Goal: Information Seeking & Learning: Check status

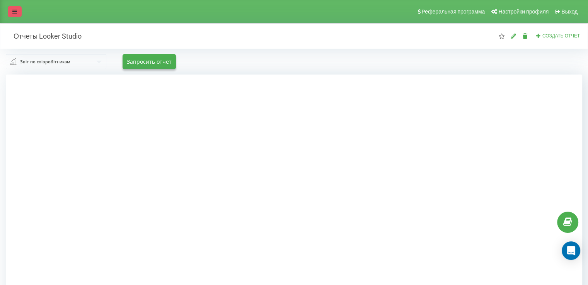
click at [14, 9] on icon at bounding box center [14, 11] width 5 height 5
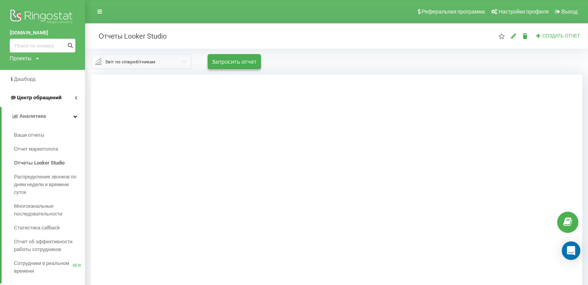
click at [36, 98] on span "Центр обращений" at bounding box center [39, 98] width 44 height 6
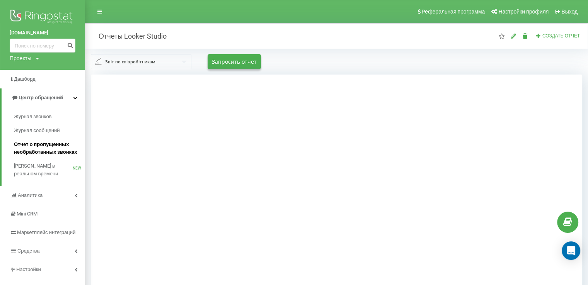
click at [32, 143] on span "Отчет о пропущенных необработанных звонках" at bounding box center [47, 148] width 67 height 15
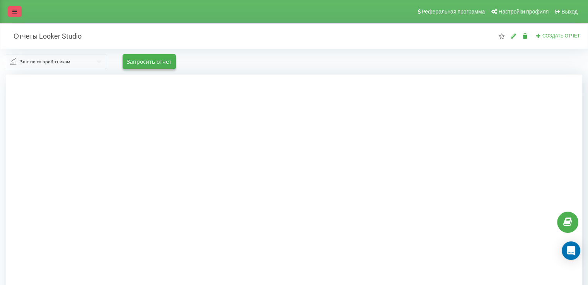
click at [12, 12] on link at bounding box center [15, 11] width 14 height 11
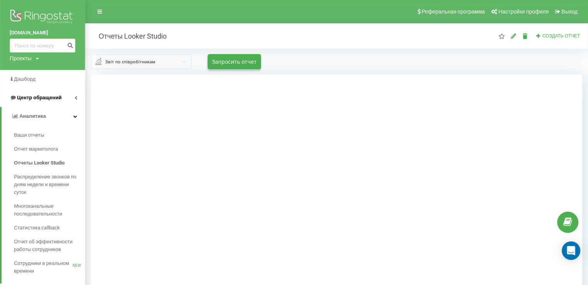
click at [46, 96] on span "Центр обращений" at bounding box center [39, 98] width 44 height 6
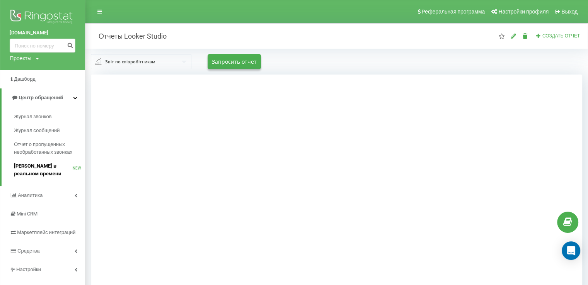
click at [41, 168] on span "[PERSON_NAME] в реальном времени" at bounding box center [43, 169] width 59 height 15
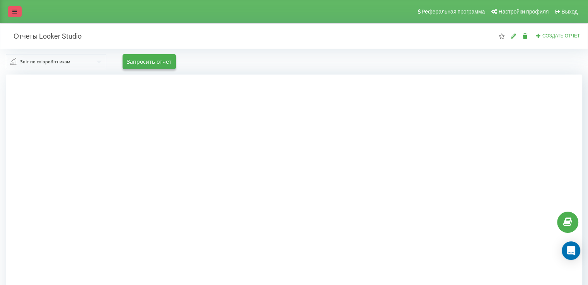
click at [15, 10] on icon at bounding box center [14, 11] width 5 height 5
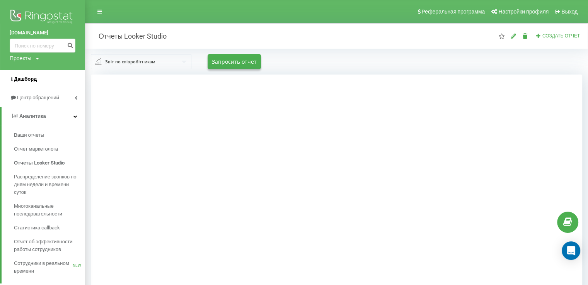
click at [24, 78] on span "Дашборд" at bounding box center [25, 79] width 23 height 6
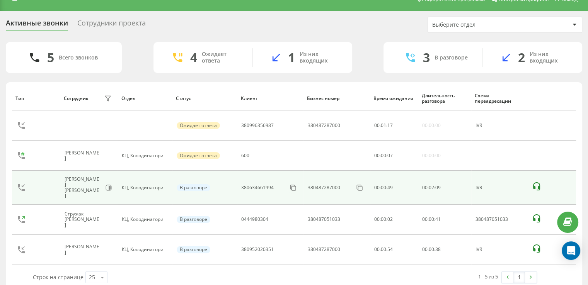
scroll to position [24, 0]
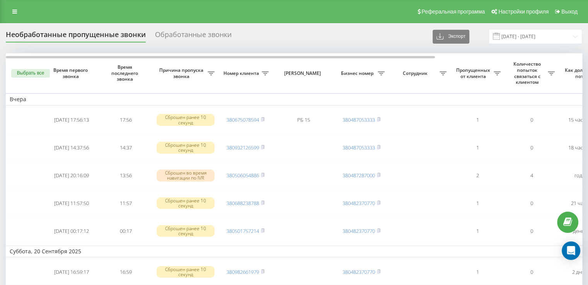
click at [212, 33] on div "Обработанные звонки" at bounding box center [193, 37] width 77 height 12
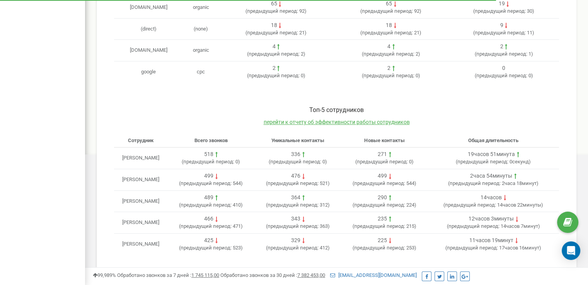
scroll to position [310, 0]
click at [359, 119] on span "перейти к отчету об эффективности работы сотрудников" at bounding box center [337, 122] width 146 height 6
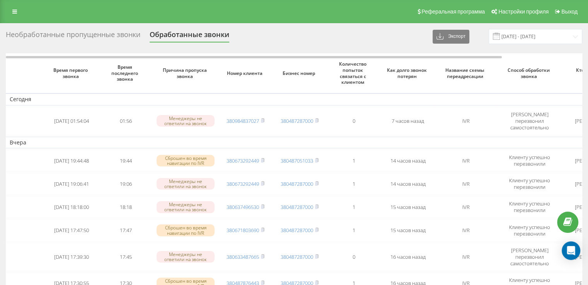
click at [72, 36] on div "Необработанные пропущенные звонки" at bounding box center [73, 37] width 134 height 12
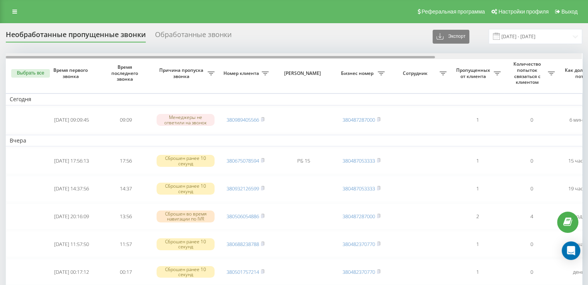
drag, startPoint x: 210, startPoint y: 58, endPoint x: 0, endPoint y: 64, distance: 209.9
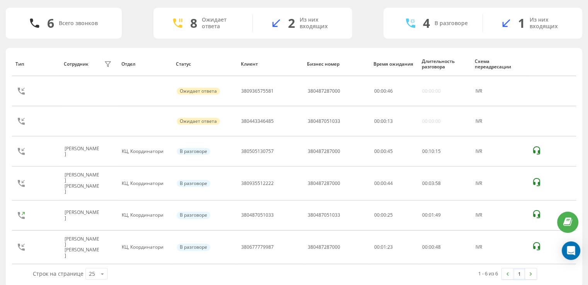
scroll to position [24, 0]
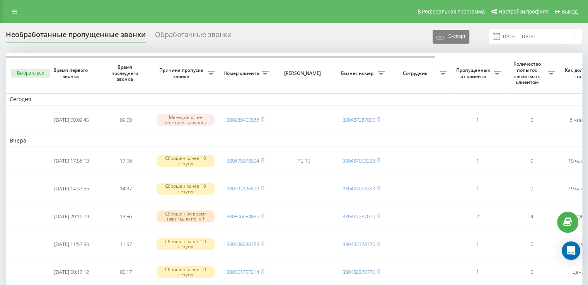
click at [192, 34] on div "Обработанные звонки" at bounding box center [193, 37] width 77 height 12
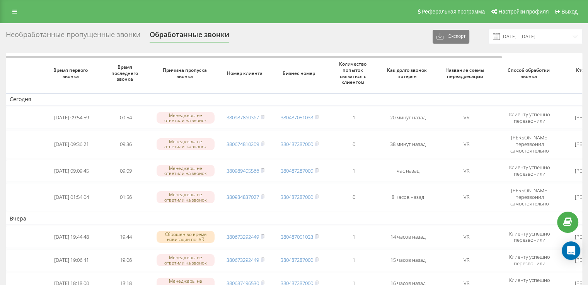
click at [121, 33] on div "Необработанные пропущенные звонки" at bounding box center [73, 37] width 134 height 12
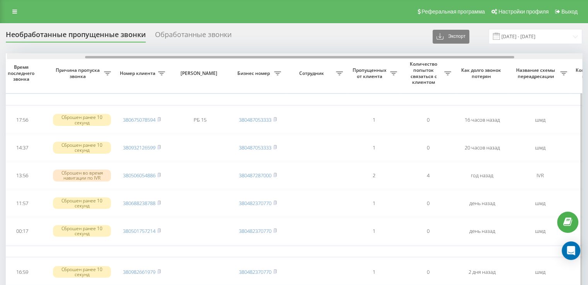
scroll to position [0, 111]
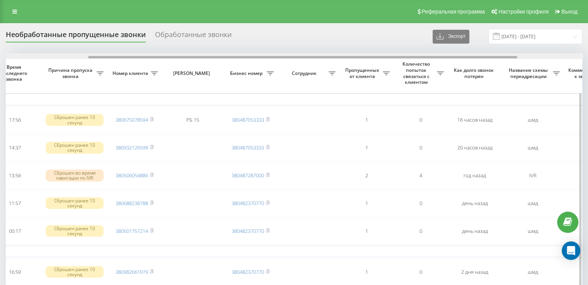
drag, startPoint x: 331, startPoint y: 57, endPoint x: 414, endPoint y: 66, distance: 83.1
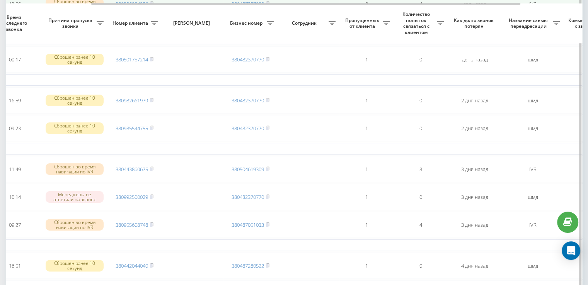
scroll to position [193, 0]
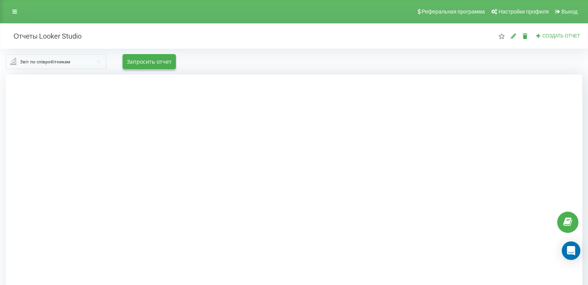
click at [99, 60] on input "text" at bounding box center [57, 61] width 100 height 14
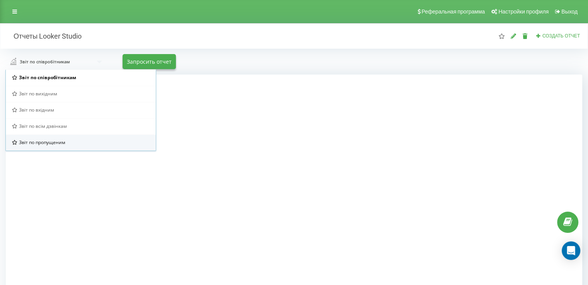
click at [41, 143] on span "Звіт по пропущеним" at bounding box center [42, 142] width 46 height 7
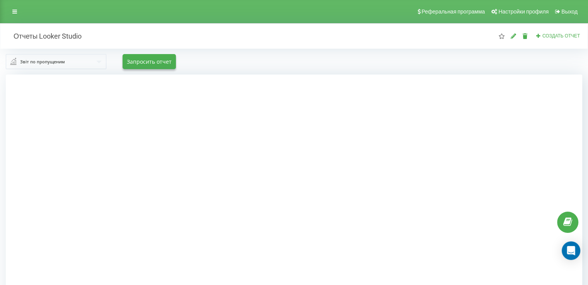
click at [101, 64] on input "text" at bounding box center [57, 61] width 100 height 14
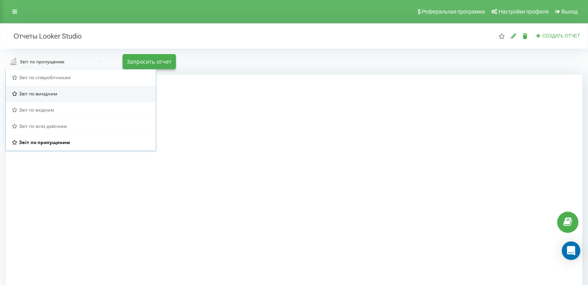
click at [58, 90] on div "Звіт по вихідним" at bounding box center [81, 93] width 138 height 7
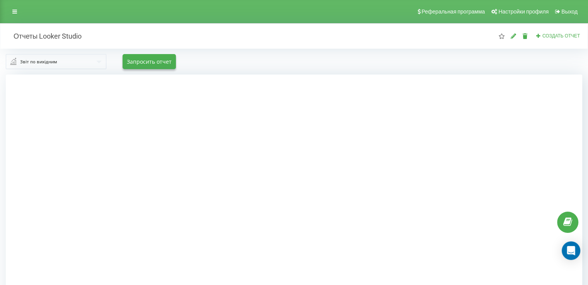
click at [97, 58] on input "text" at bounding box center [57, 61] width 100 height 14
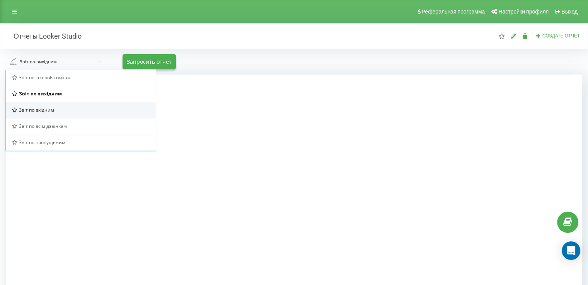
click at [56, 107] on div "Звіт по вхідним" at bounding box center [81, 110] width 138 height 7
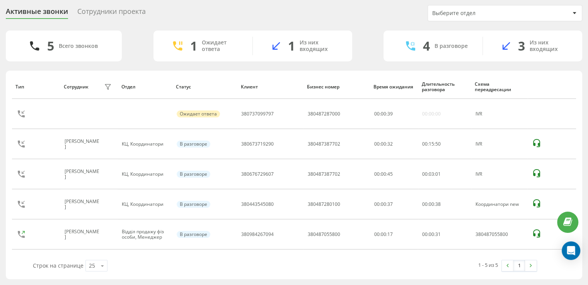
scroll to position [24, 0]
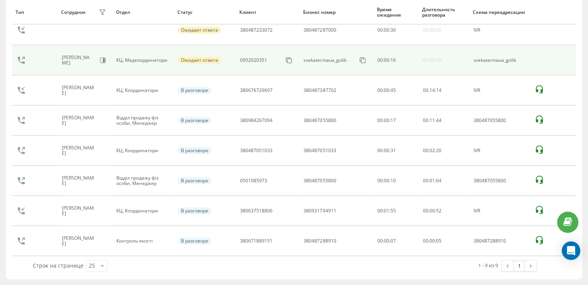
scroll to position [141, 0]
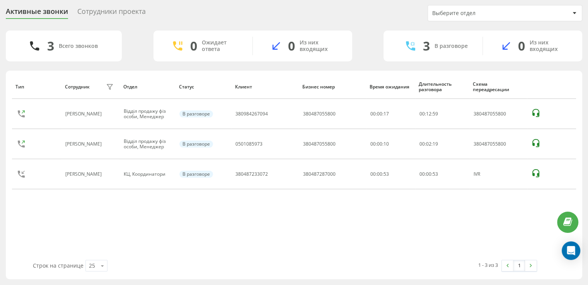
scroll to position [24, 0]
